Goal: Task Accomplishment & Management: Use online tool/utility

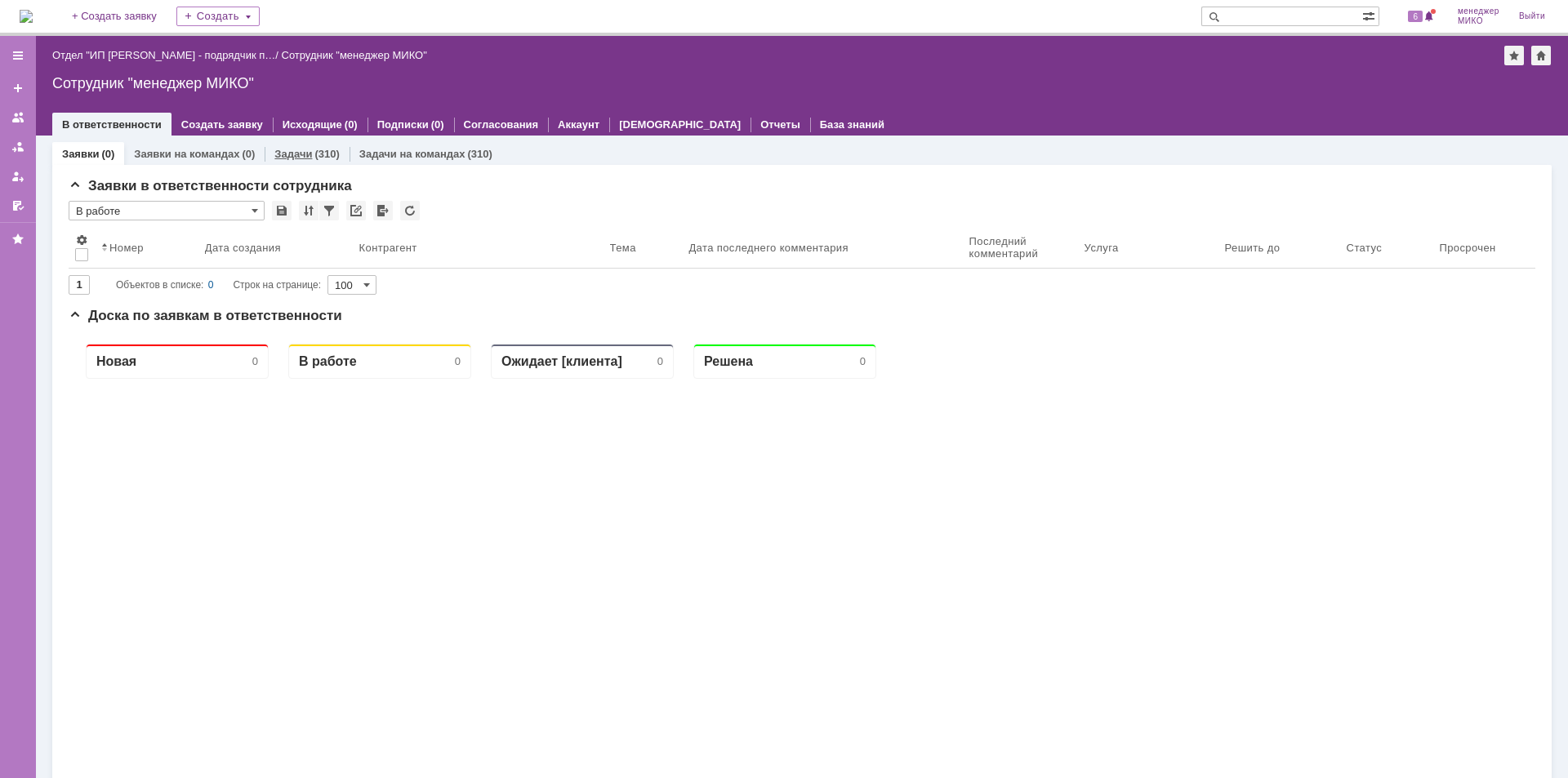
click at [288, 147] on div "Задачи (310)" at bounding box center [306, 153] width 84 height 24
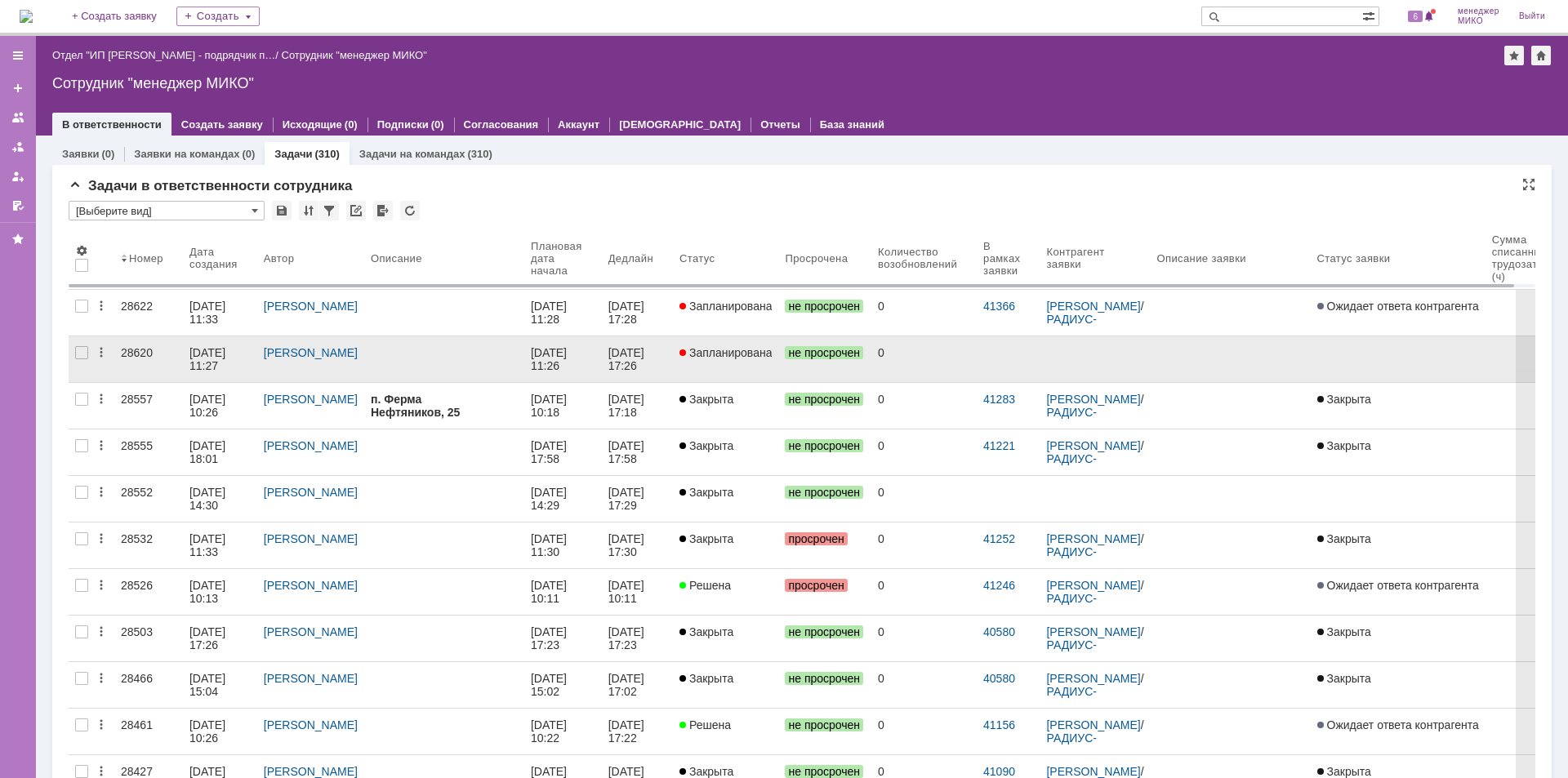
click at [145, 354] on div "28620" at bounding box center [149, 353] width 56 height 13
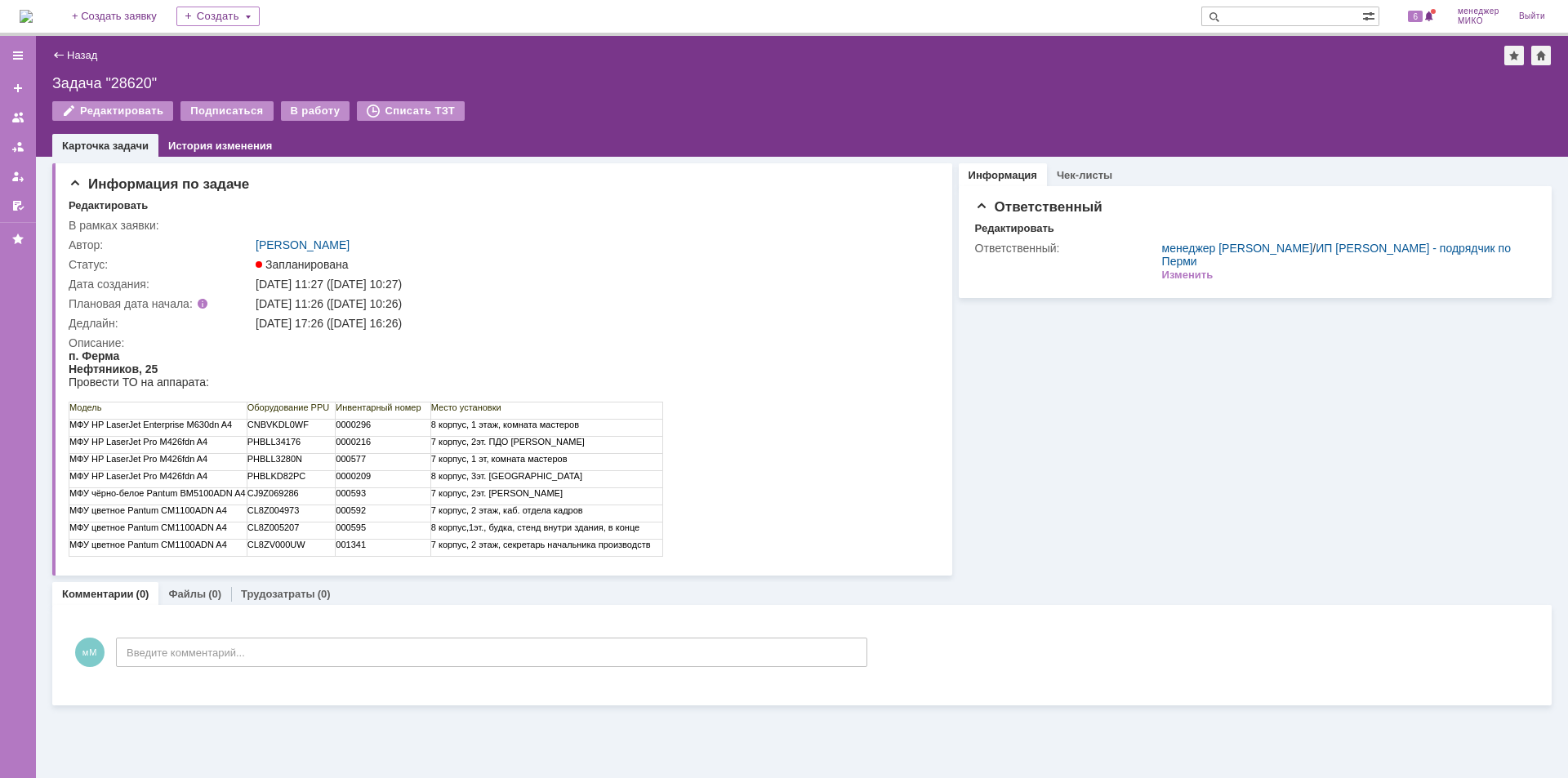
click at [62, 54] on div "Назад" at bounding box center [74, 55] width 45 height 13
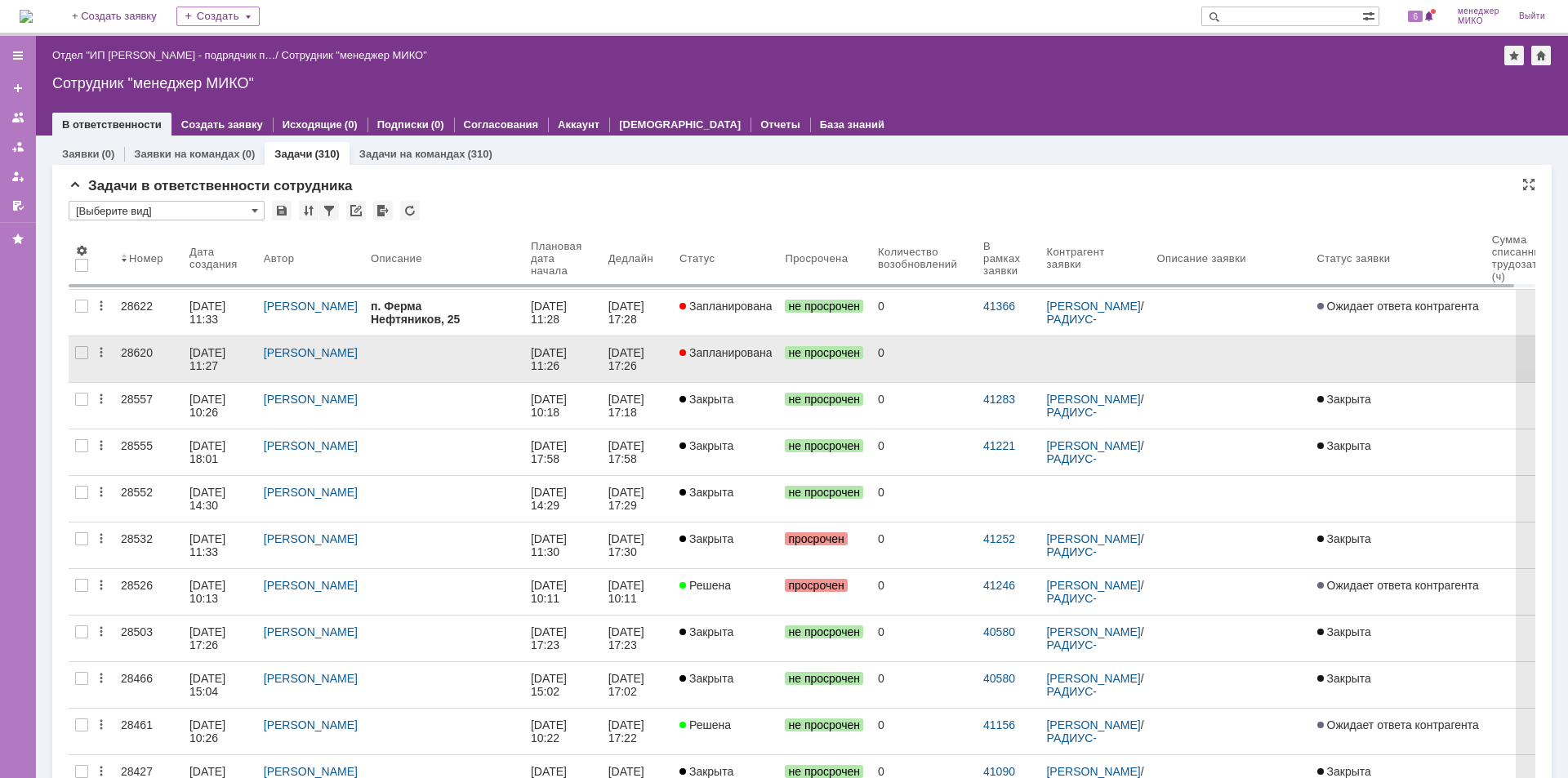
click at [149, 352] on div "28620" at bounding box center [149, 353] width 56 height 13
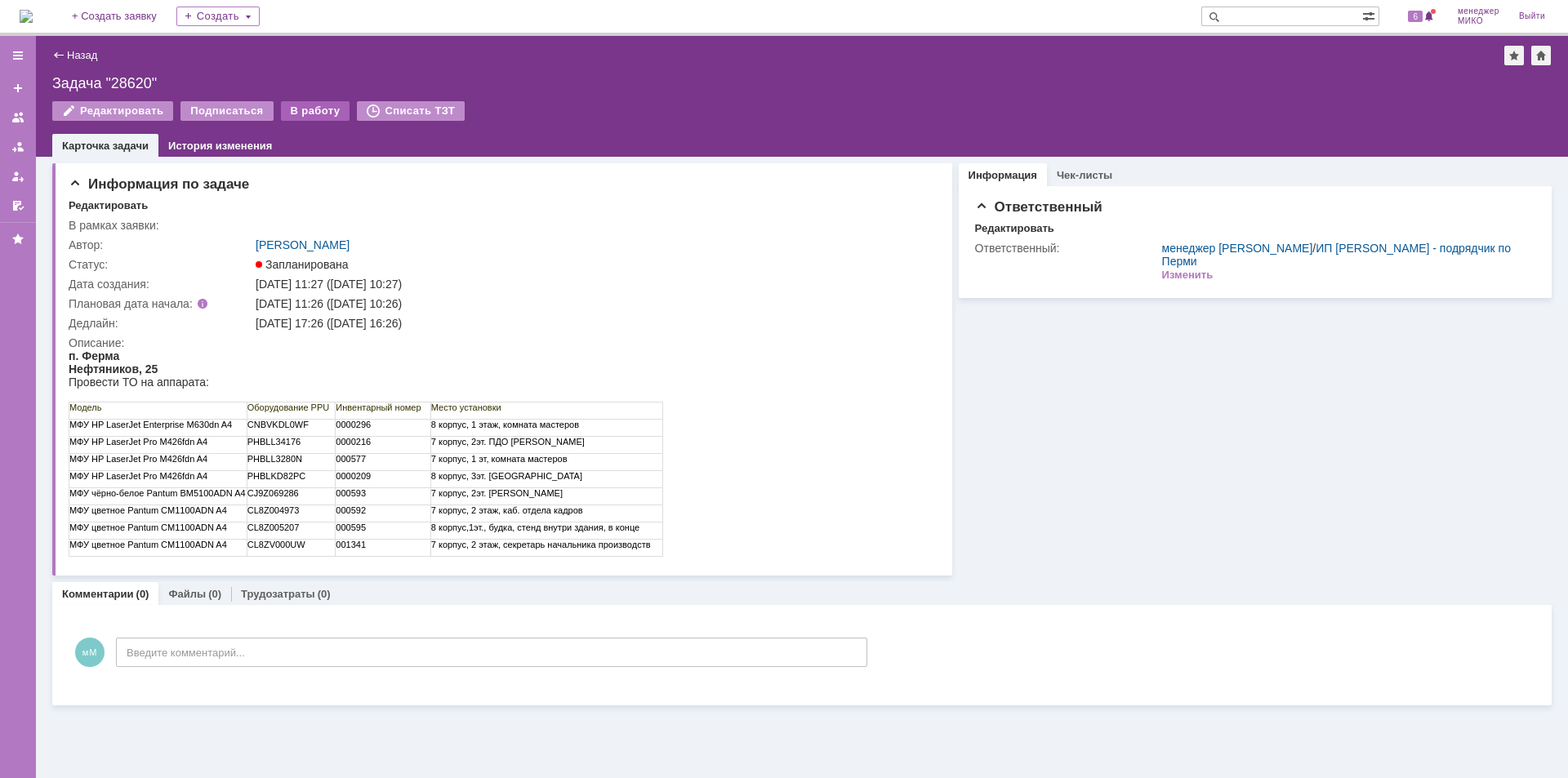
click at [307, 115] on div "В работу" at bounding box center [315, 111] width 69 height 19
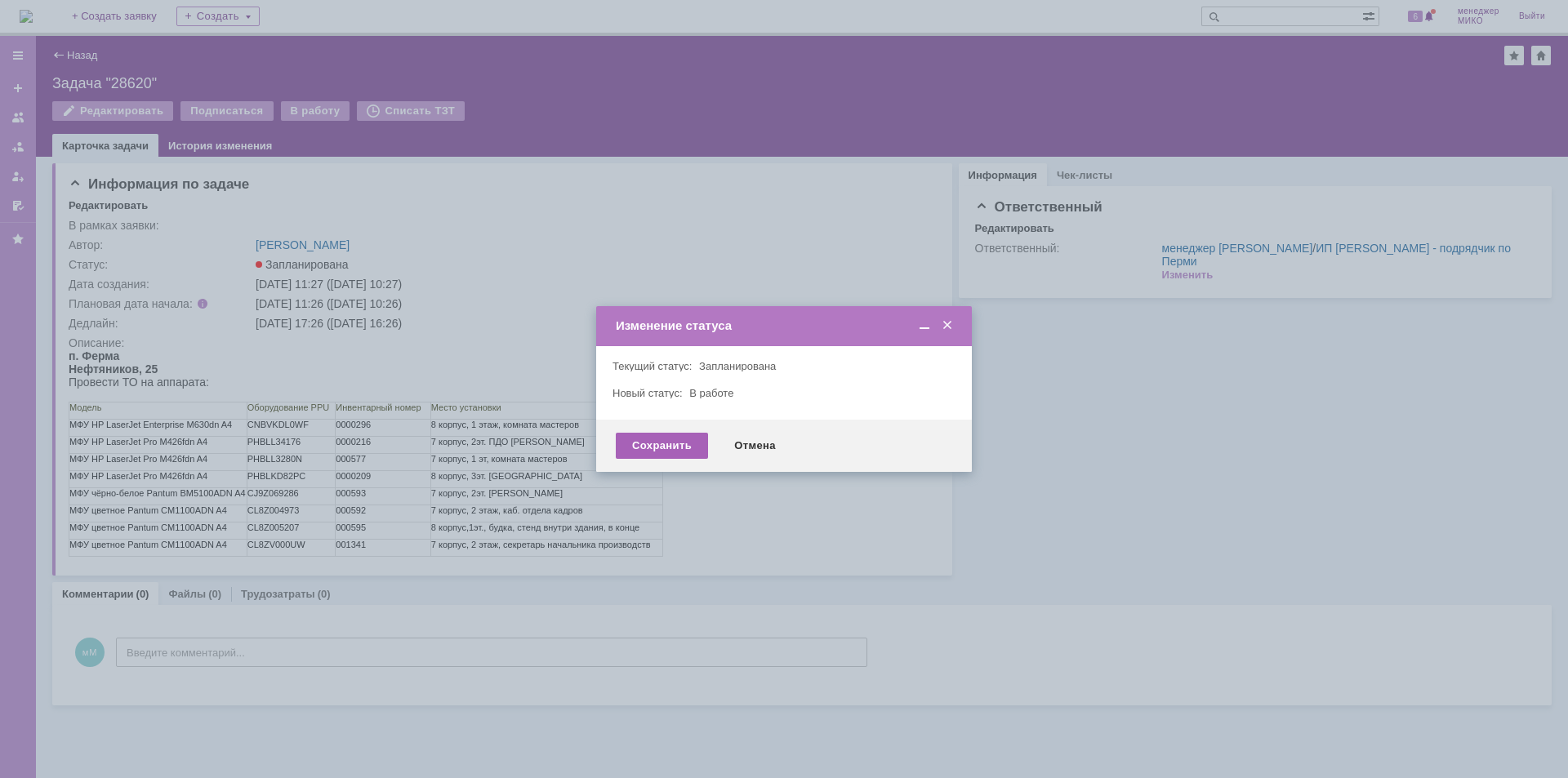
click at [653, 446] on div "Сохранить" at bounding box center [662, 445] width 93 height 26
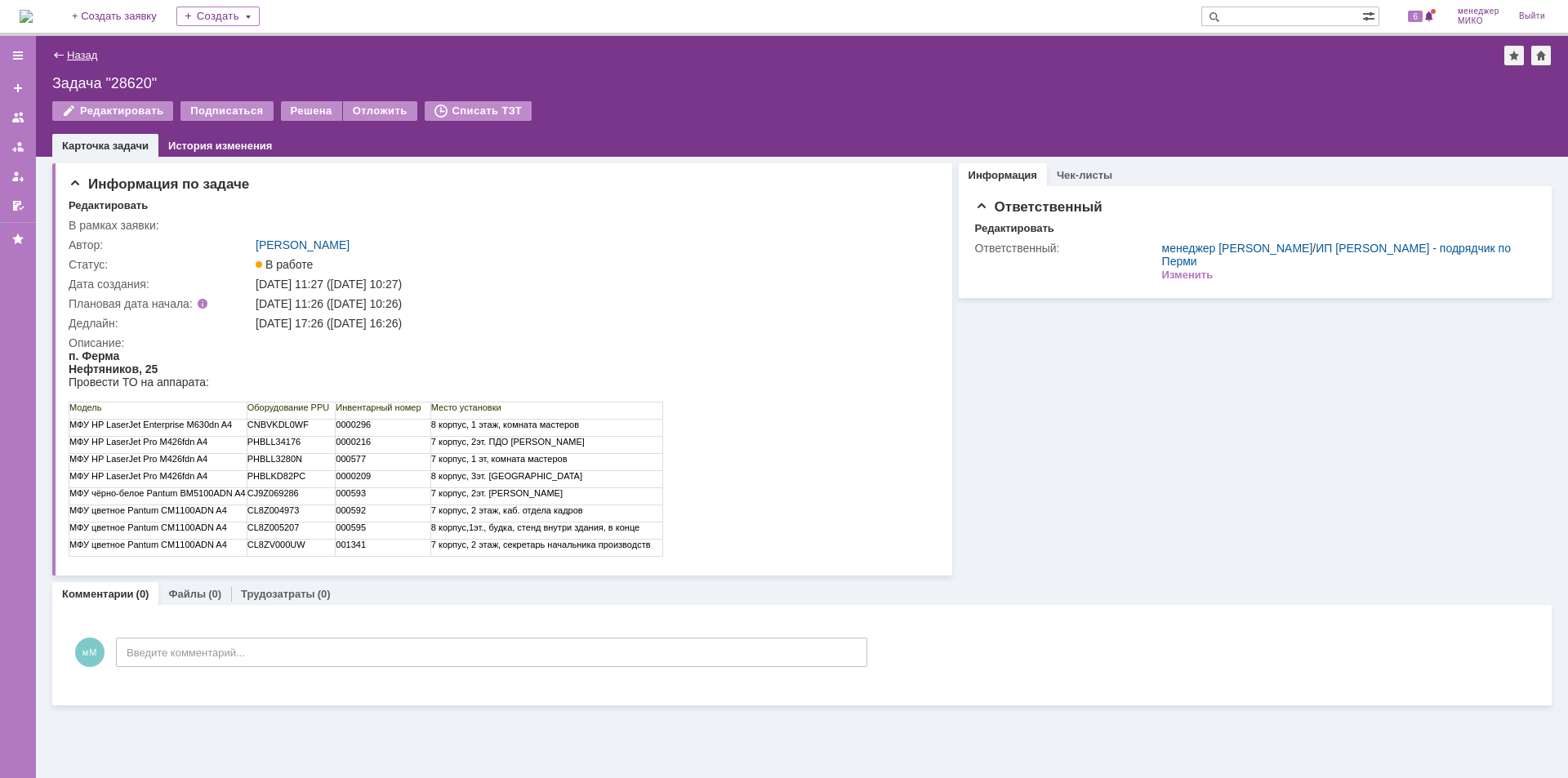
click at [83, 51] on link "Назад" at bounding box center [81, 55] width 30 height 13
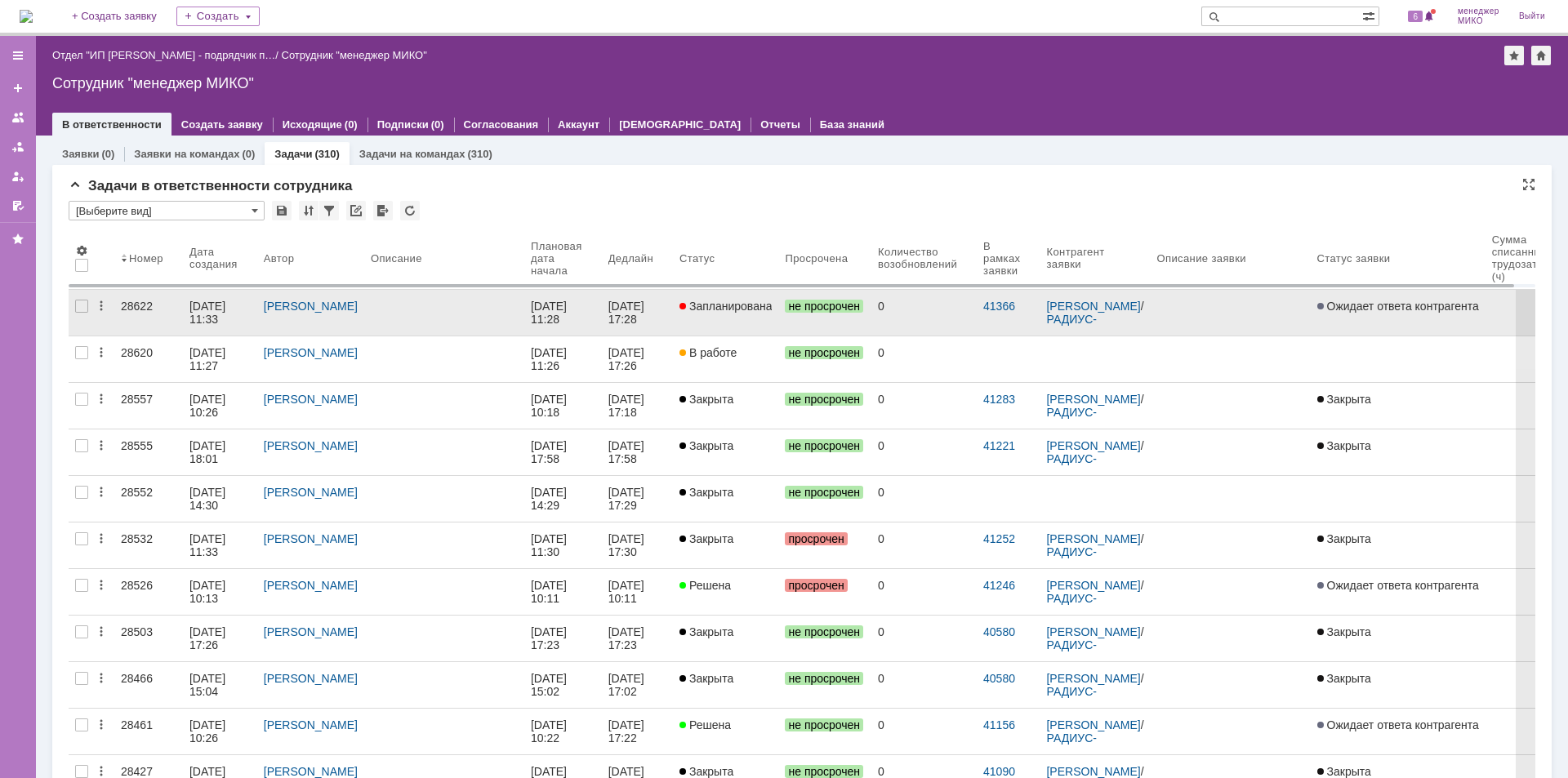
click at [132, 298] on link "28622" at bounding box center [149, 312] width 68 height 45
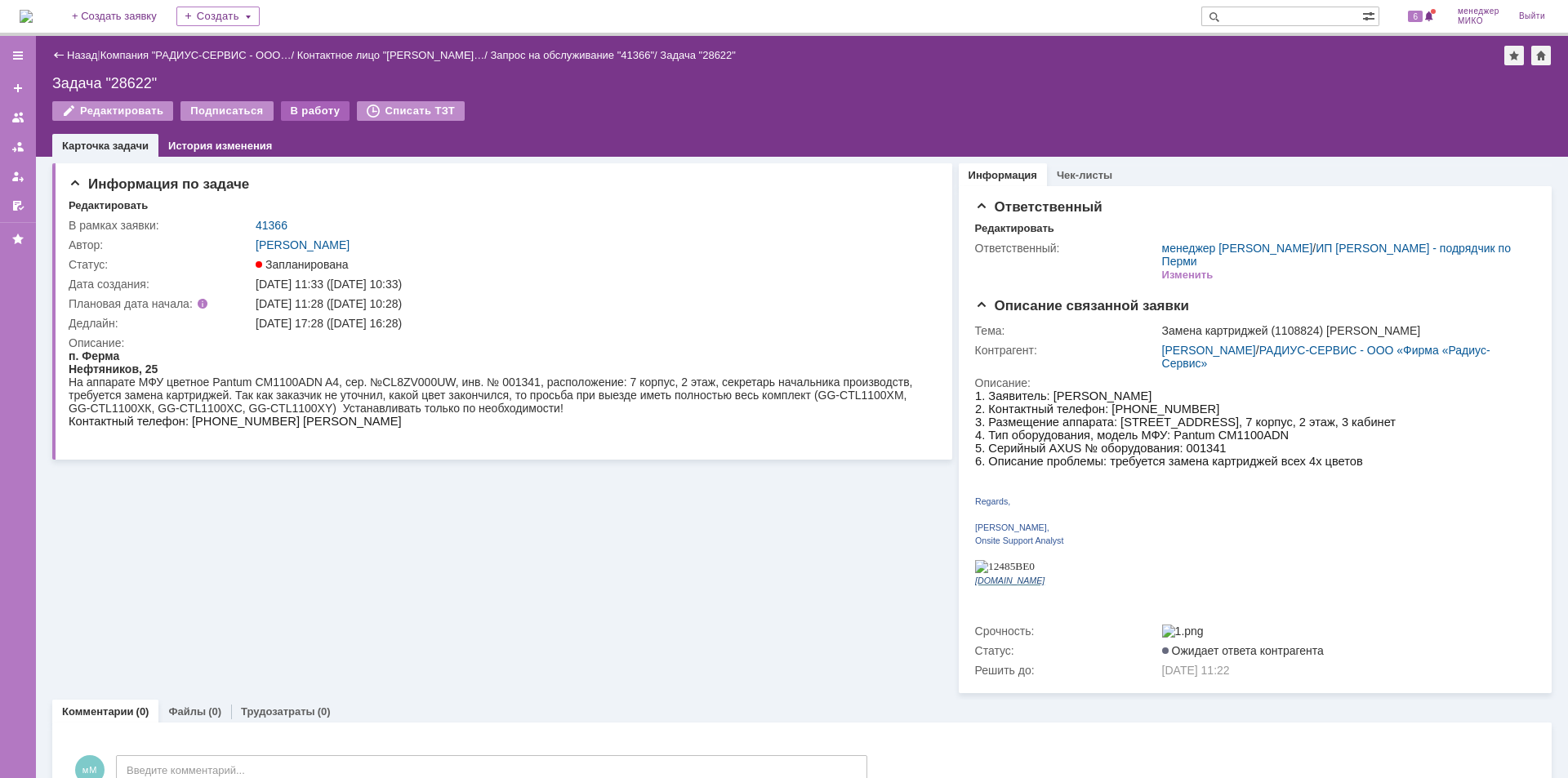
click at [299, 115] on div "В работу" at bounding box center [315, 111] width 69 height 19
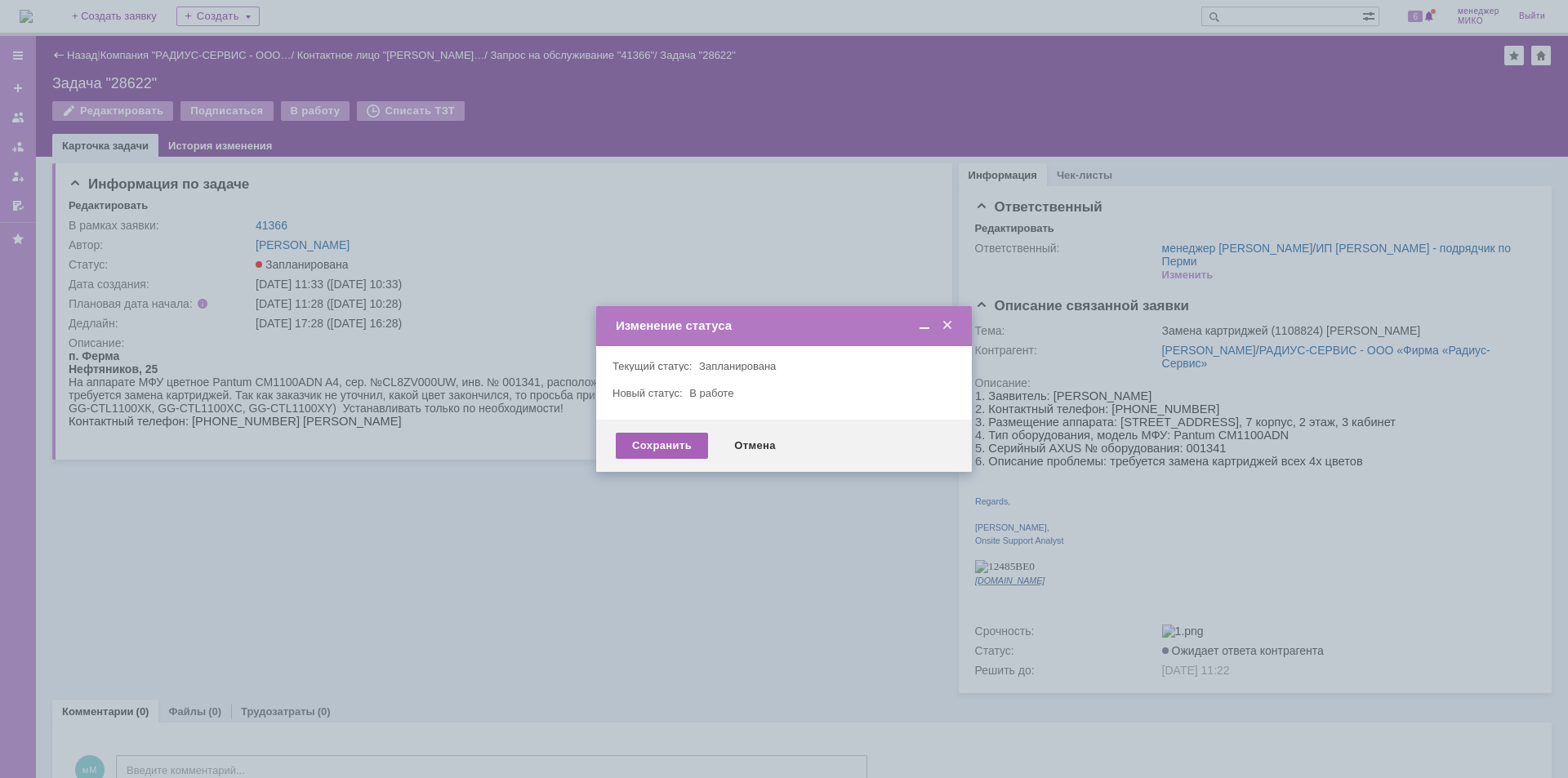
click at [691, 436] on div "Сохранить" at bounding box center [662, 445] width 93 height 26
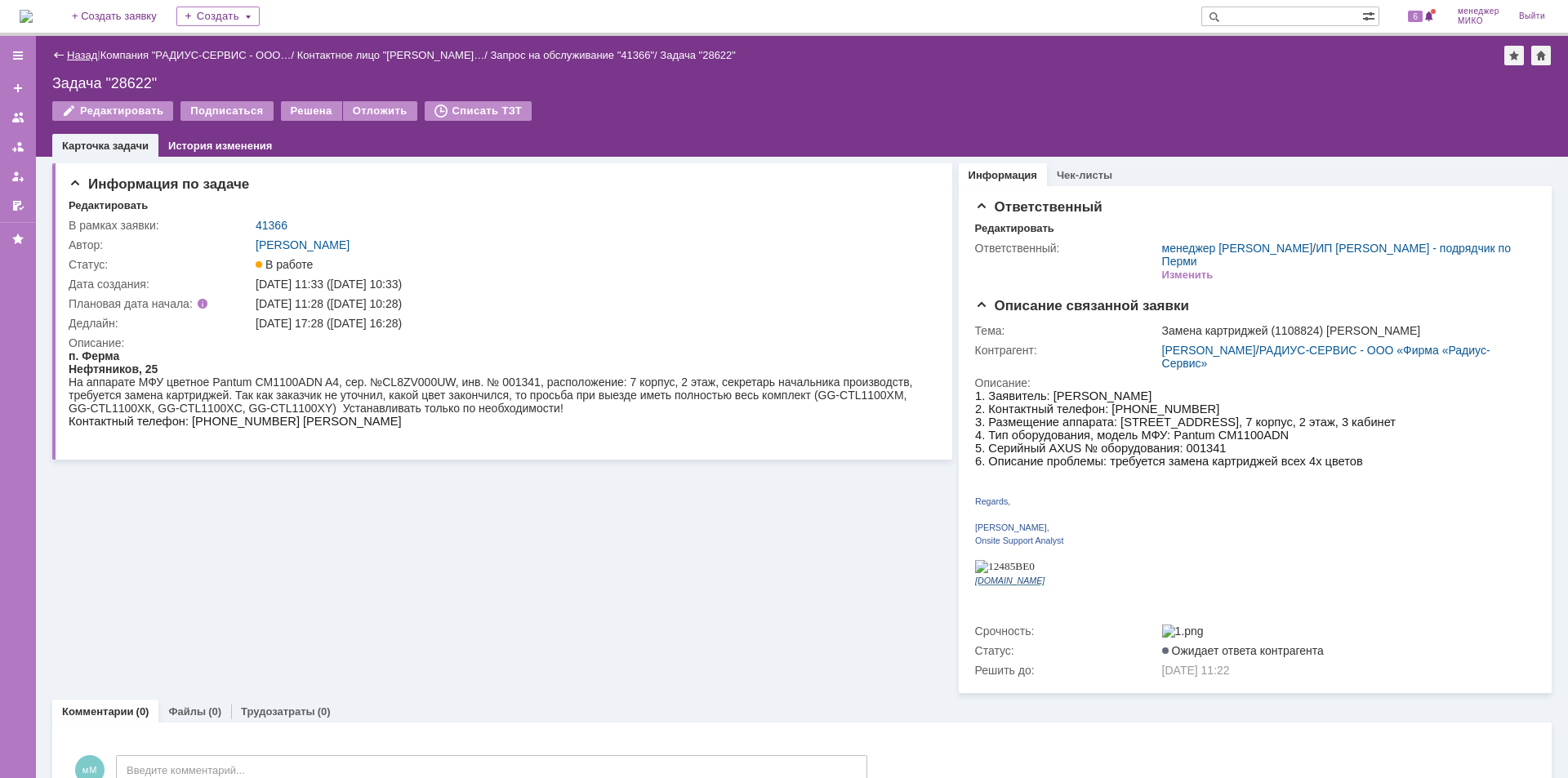
click at [81, 53] on link "Назад" at bounding box center [81, 55] width 30 height 13
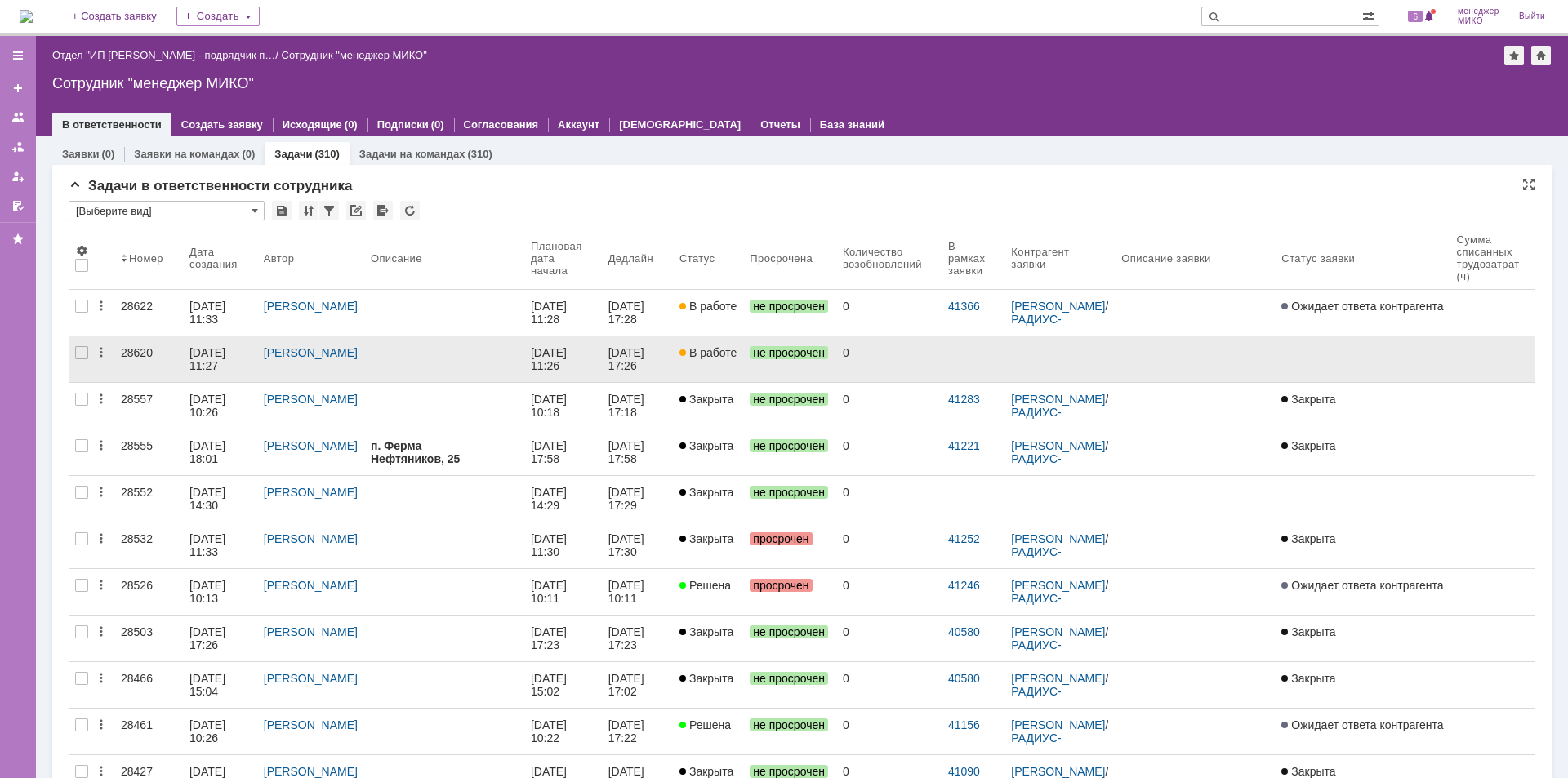
click at [136, 356] on div "28620" at bounding box center [149, 353] width 56 height 13
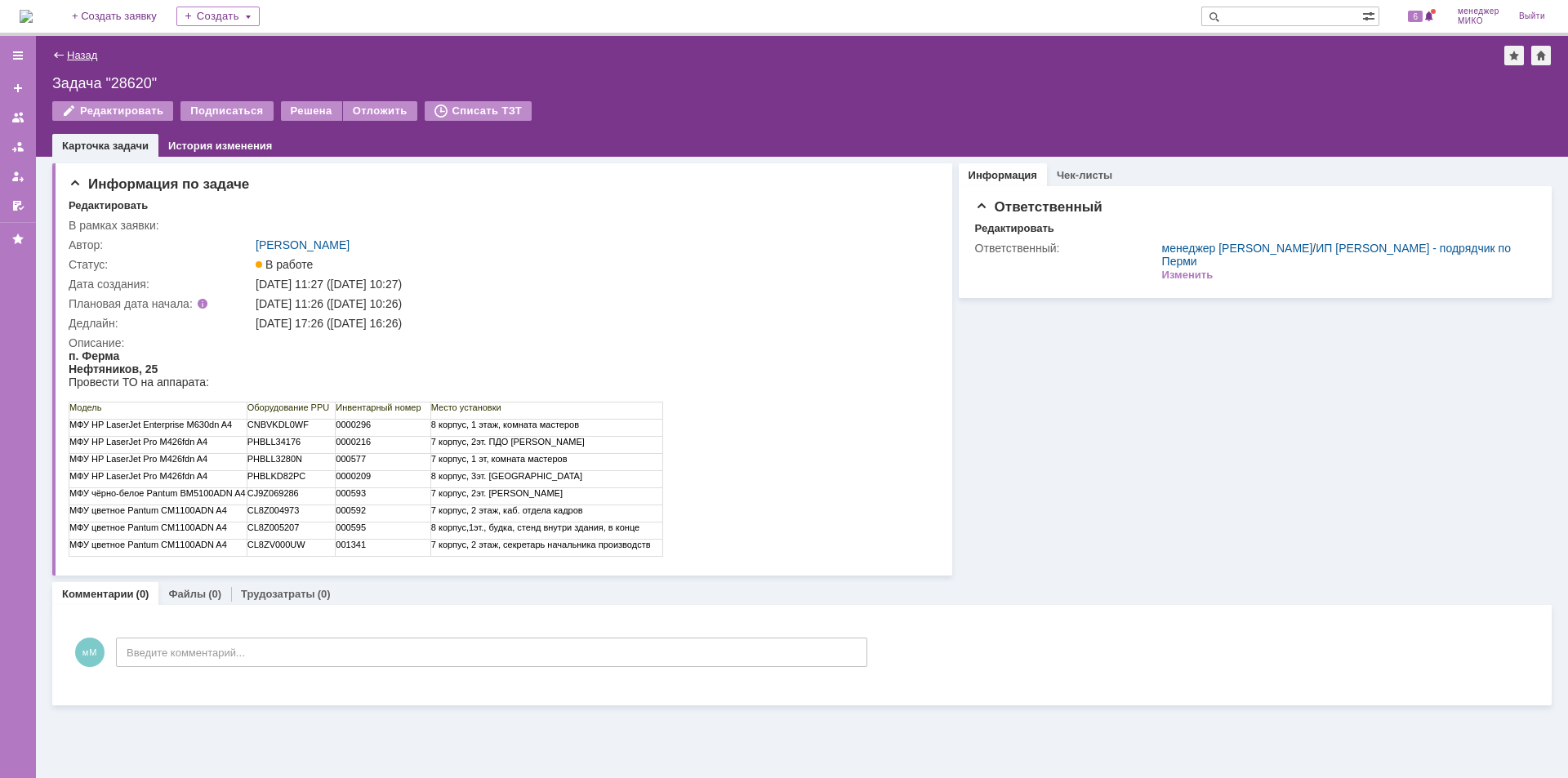
click at [86, 50] on link "Назад" at bounding box center [81, 55] width 30 height 13
